Goal: Information Seeking & Learning: Learn about a topic

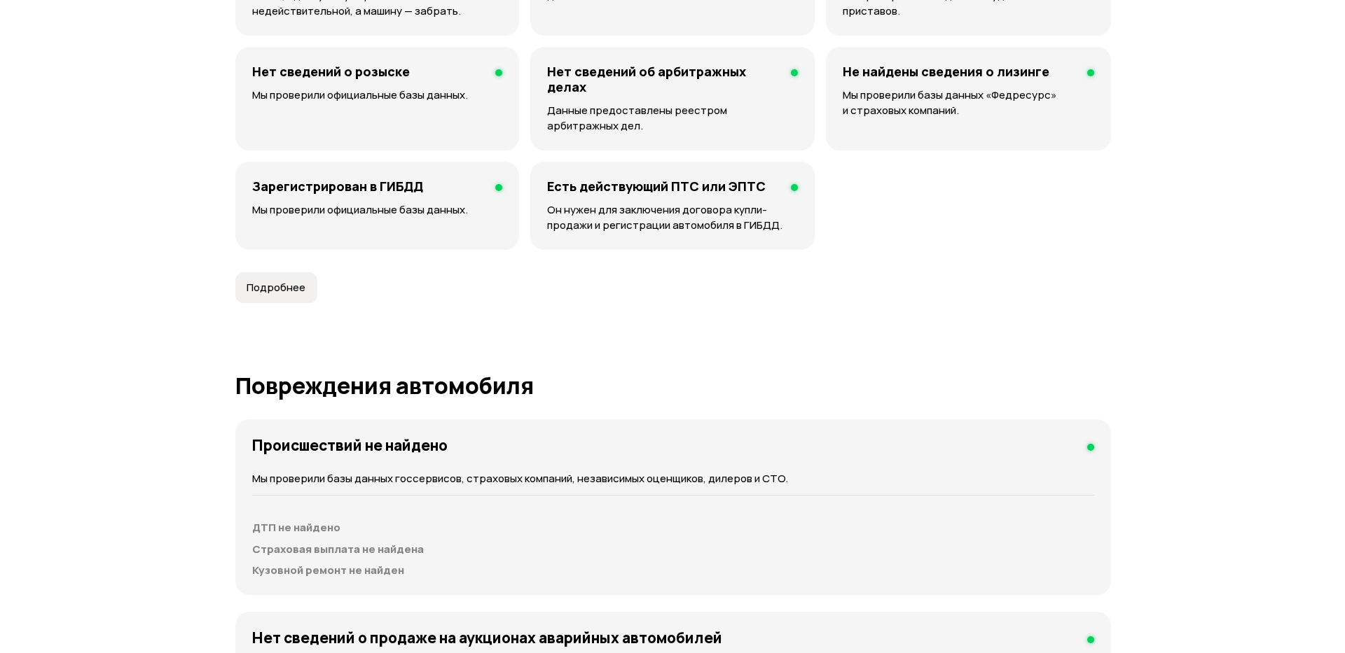
scroll to position [840, 0]
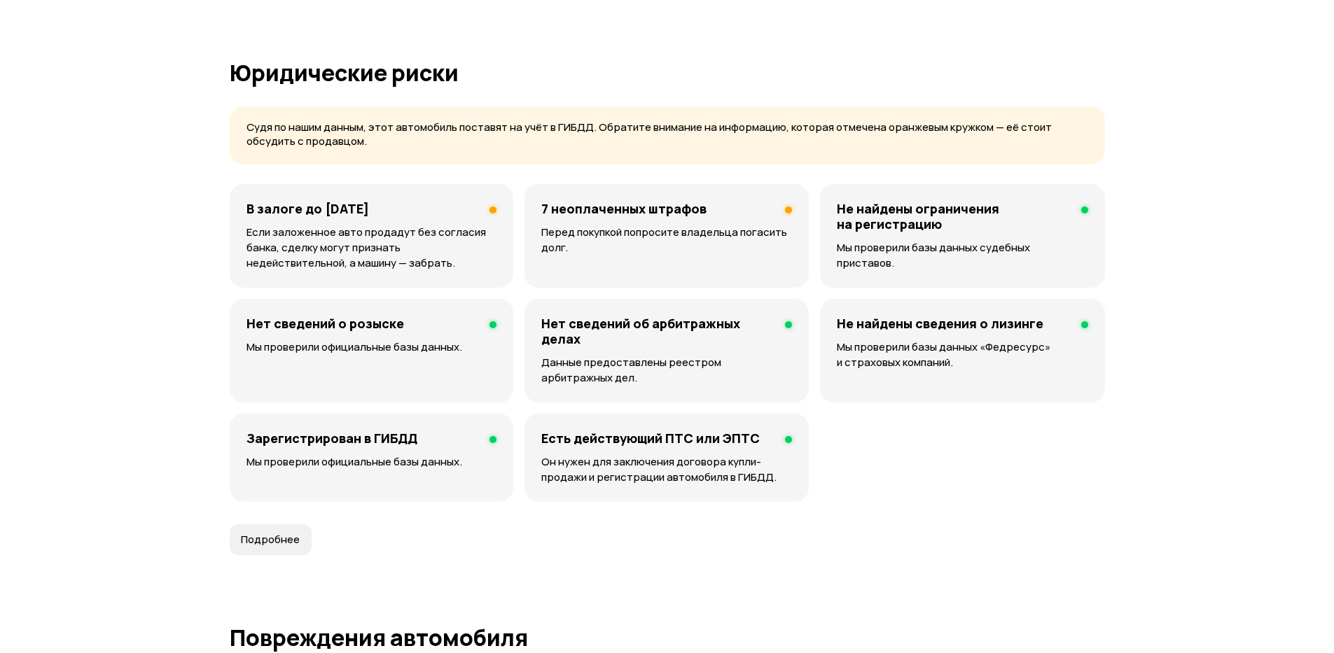
click at [369, 211] on h4 "В залоге до [DATE]" at bounding box center [308, 208] width 123 height 15
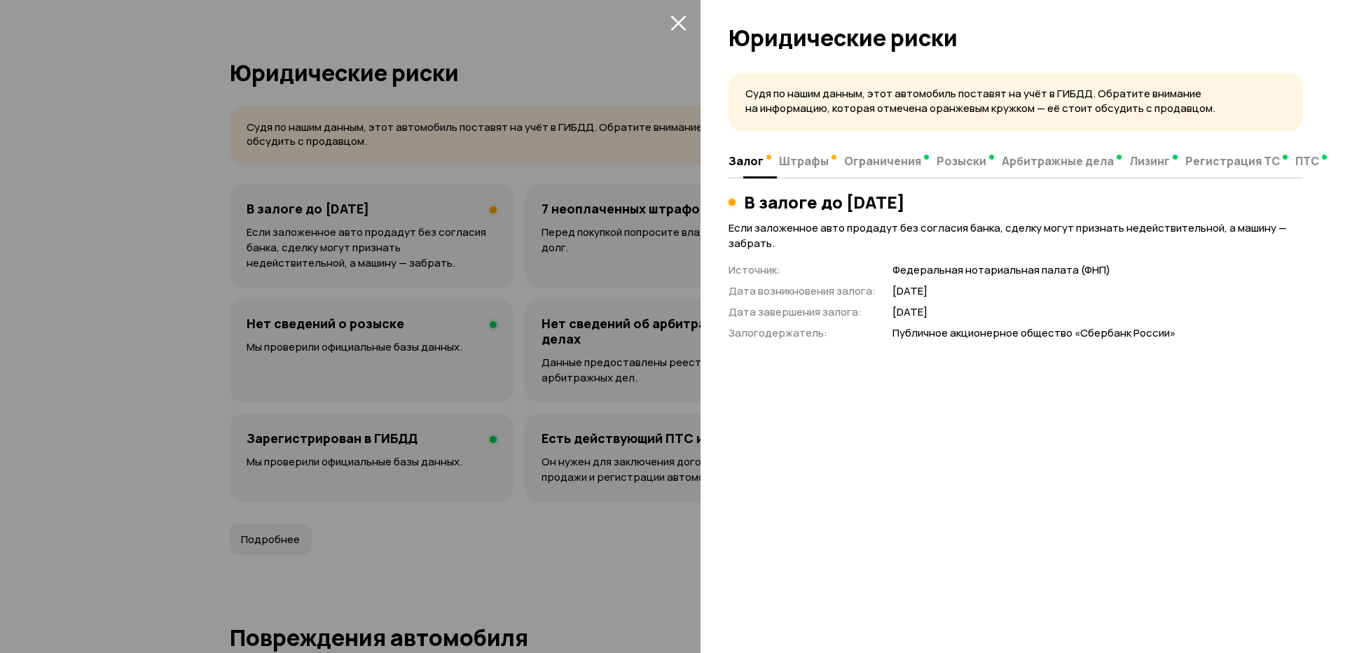
click at [802, 162] on span "Штрафы" at bounding box center [804, 161] width 50 height 14
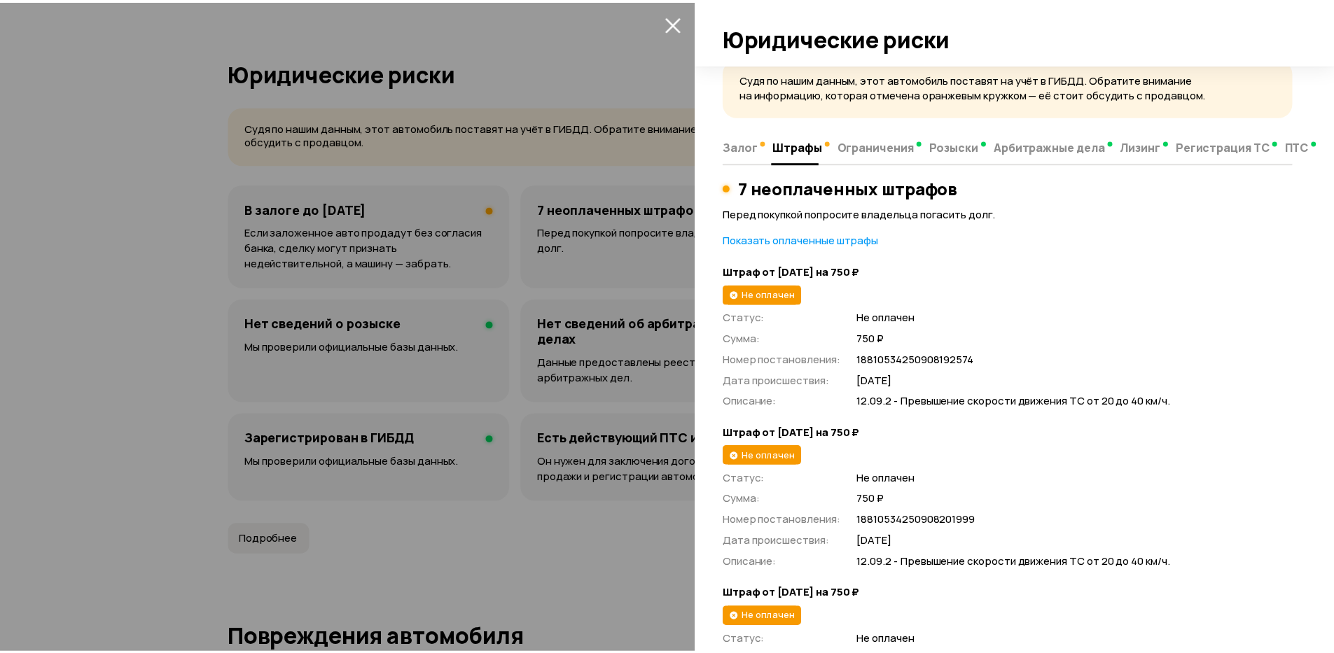
scroll to position [0, 0]
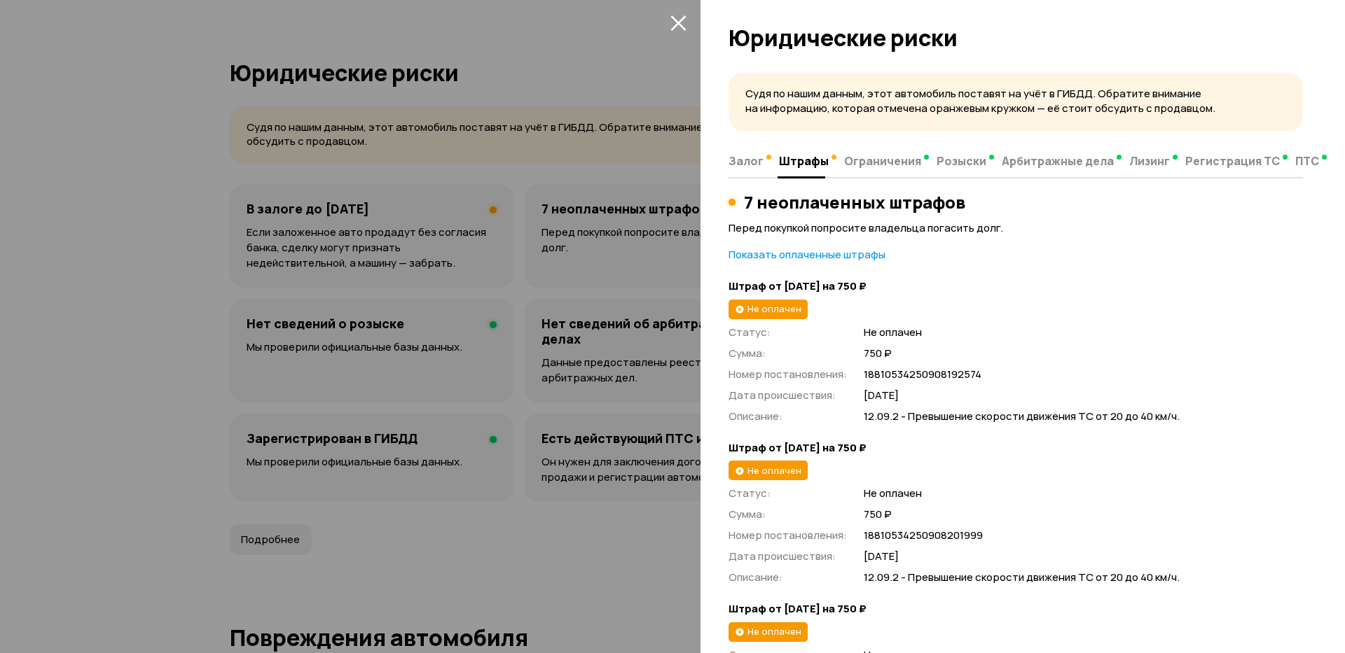
click at [674, 13] on button "закрыть" at bounding box center [678, 22] width 22 height 22
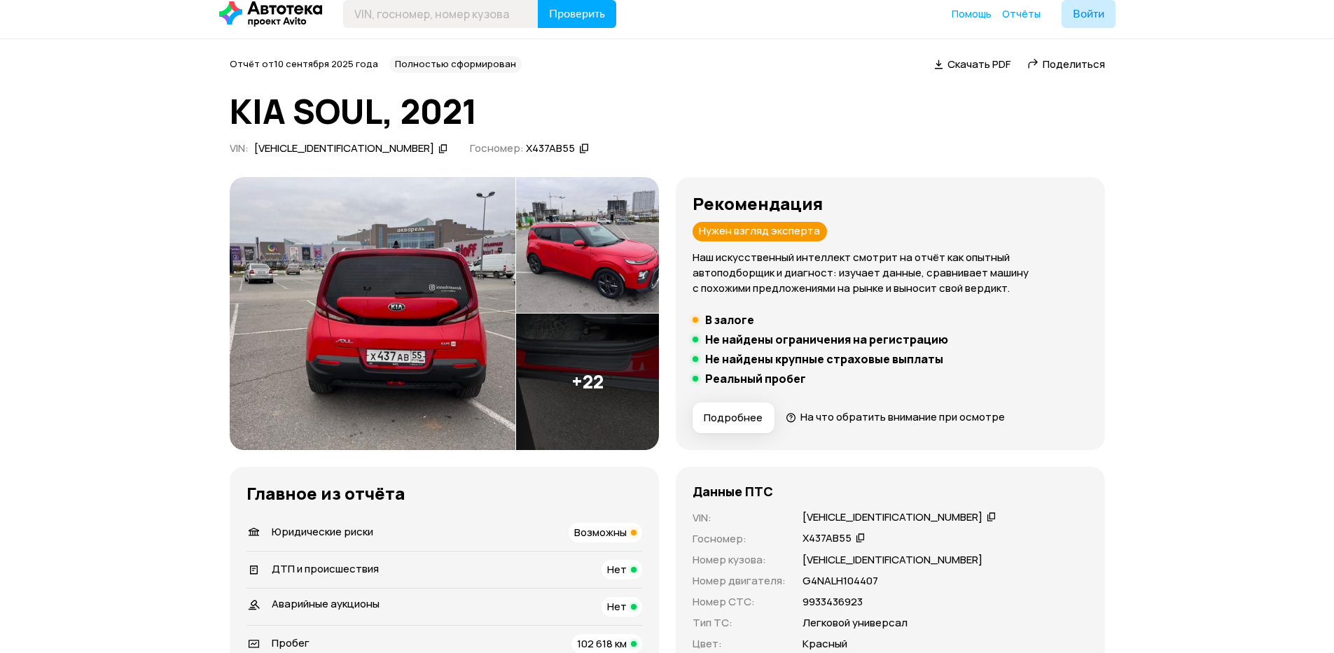
scroll to position [84, 0]
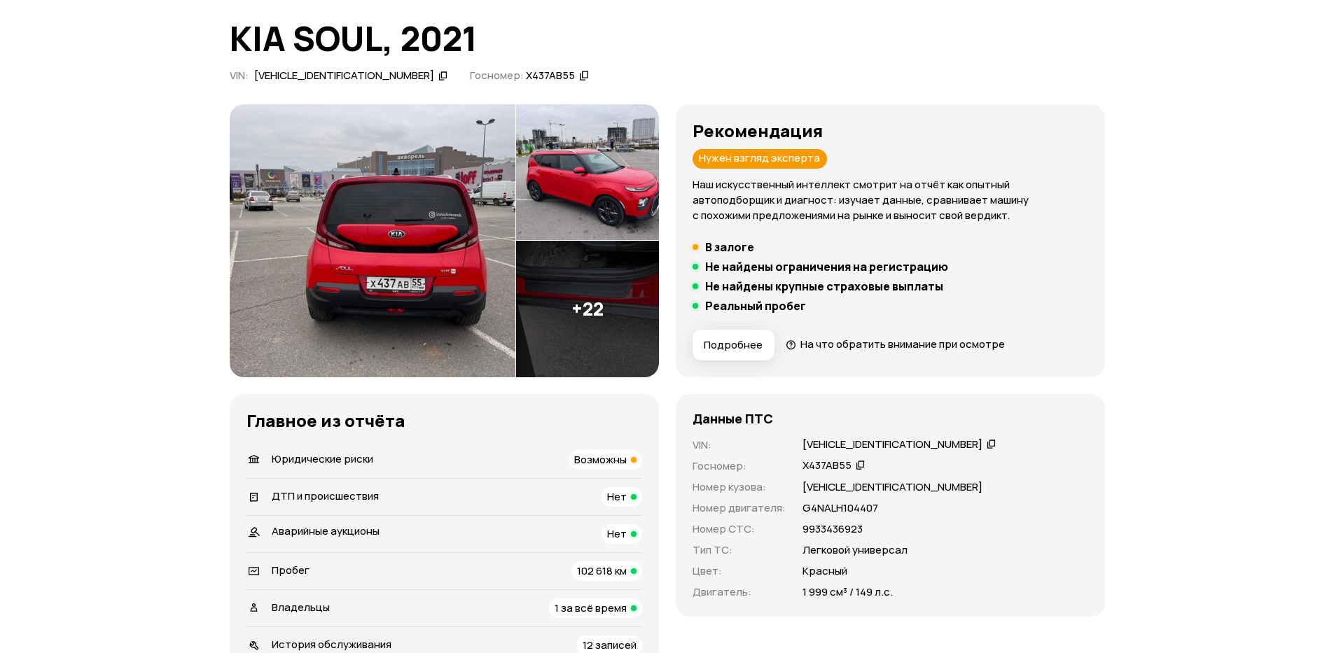
click at [600, 185] on img at bounding box center [587, 172] width 143 height 137
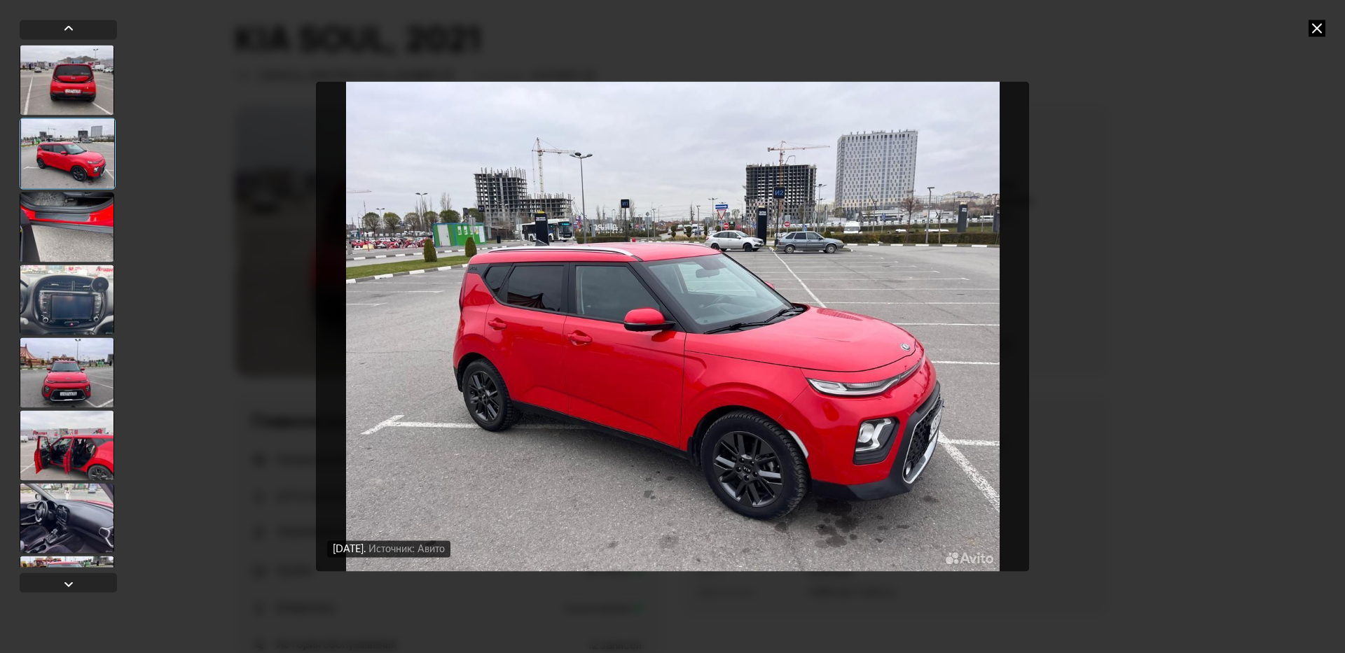
click at [1317, 31] on icon at bounding box center [1316, 28] width 17 height 17
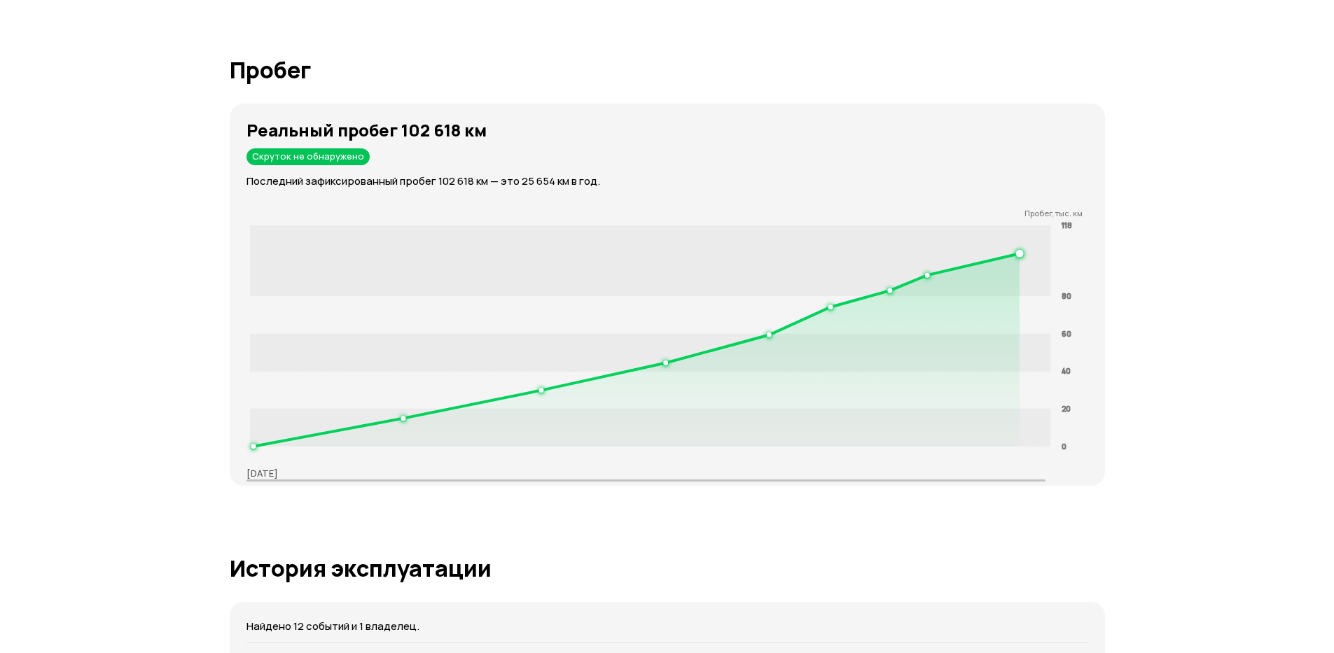
scroll to position [1933, 0]
